Goal: Use online tool/utility: Utilize a website feature to perform a specific function

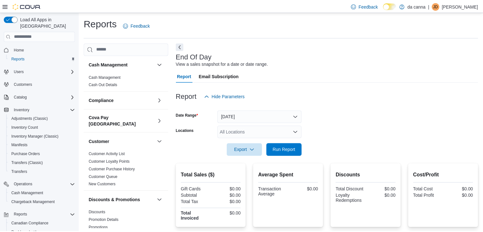
scroll to position [2, 0]
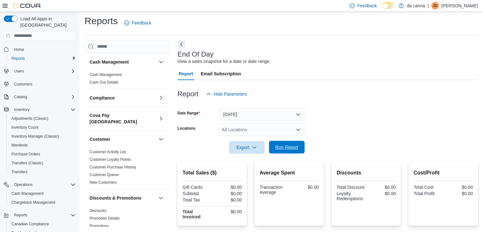
click at [286, 145] on span "Run Report" at bounding box center [286, 147] width 23 height 6
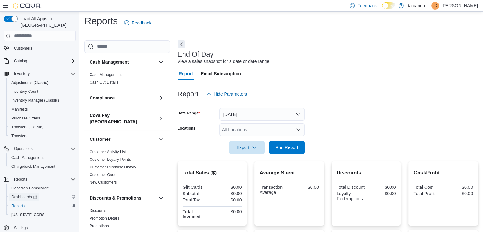
click at [26, 194] on span "Dashboards" at bounding box center [23, 196] width 25 height 5
